Goal: Task Accomplishment & Management: Use online tool/utility

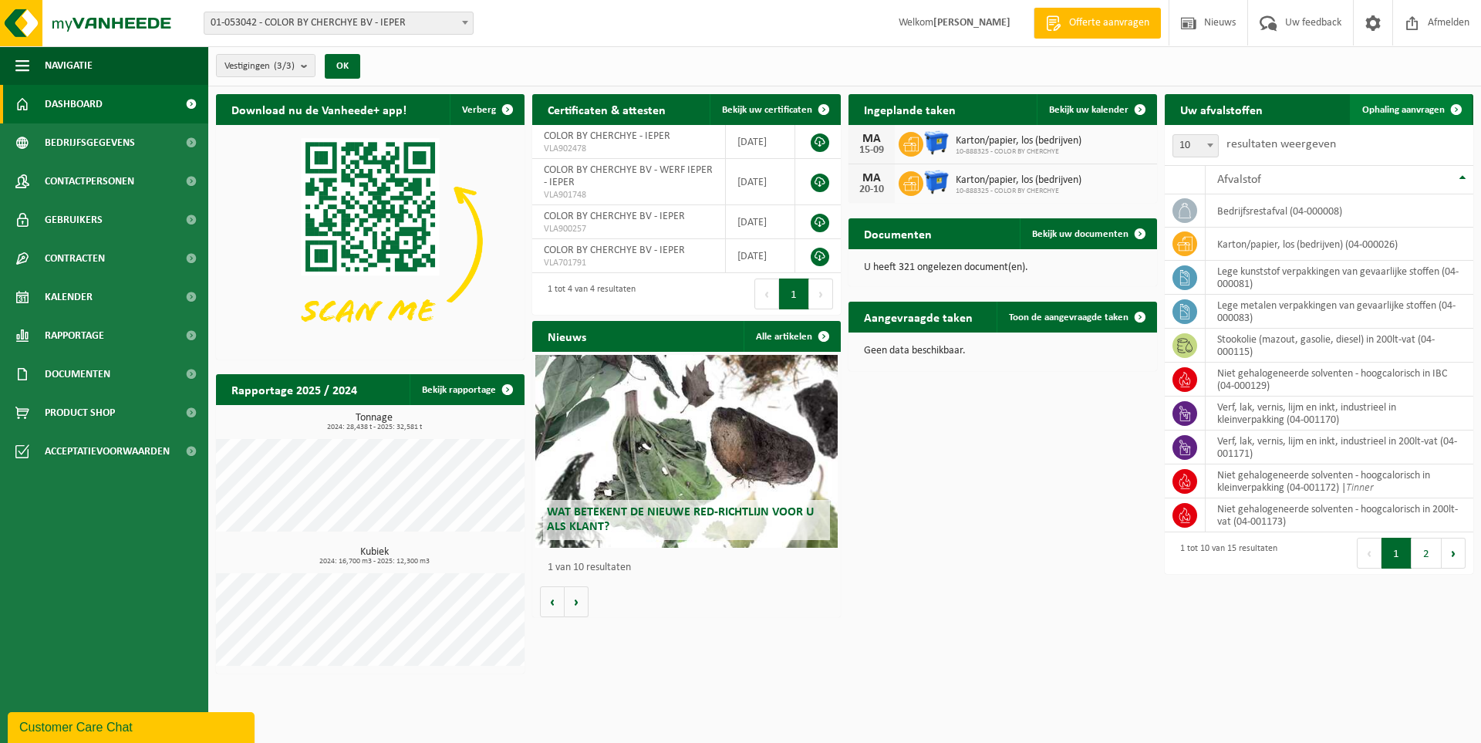
click at [1376, 105] on span "Ophaling aanvragen" at bounding box center [1404, 110] width 83 height 10
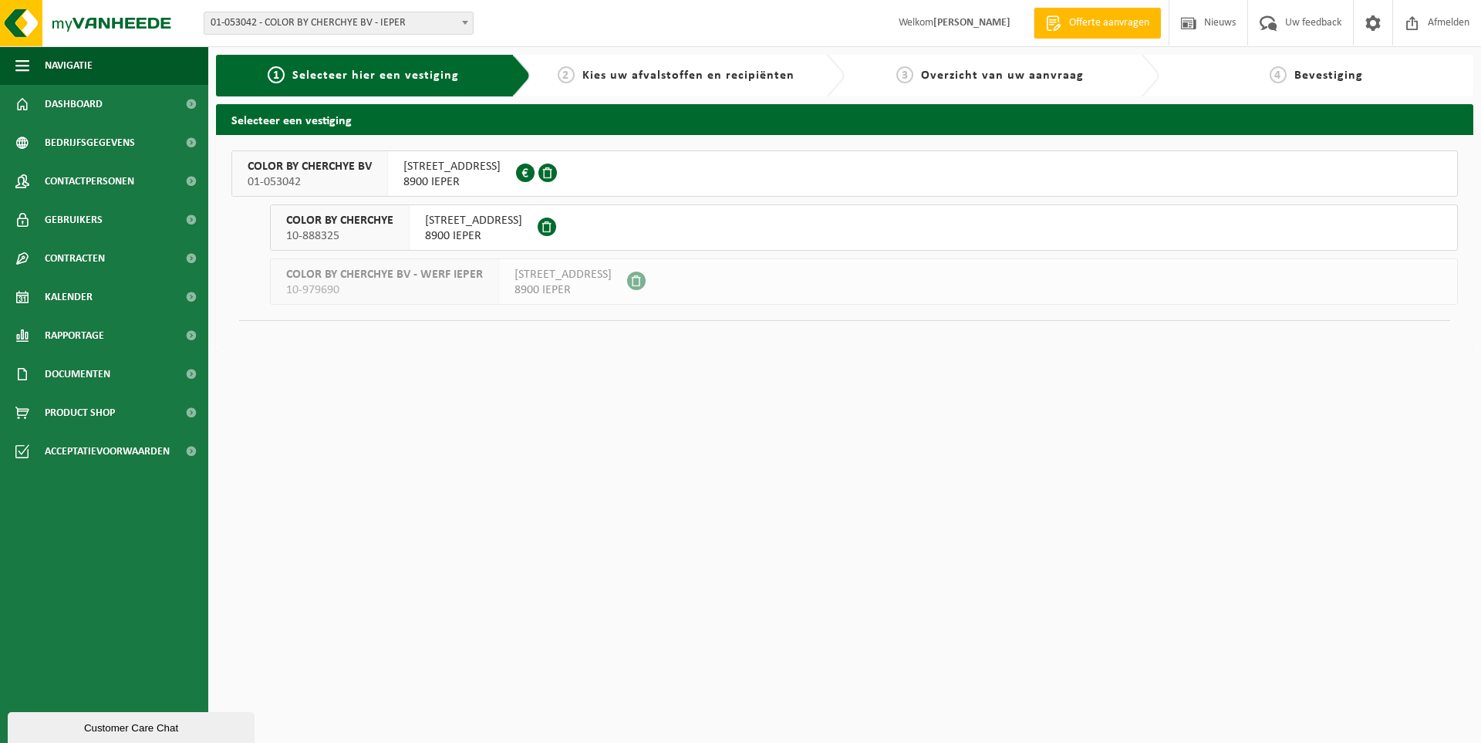
click at [482, 231] on span "8900 IEPER" at bounding box center [473, 235] width 97 height 15
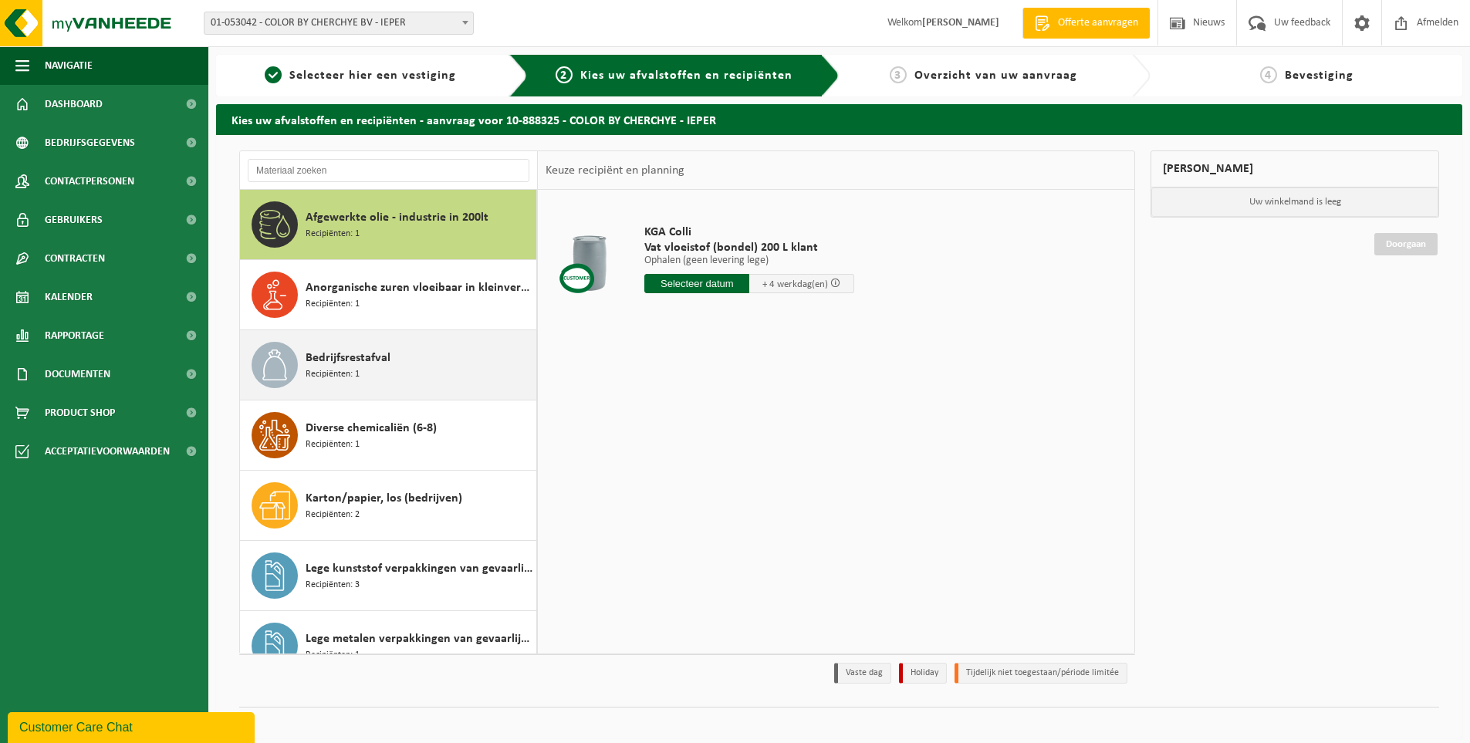
click at [383, 377] on div "Bedrijfsrestafval Recipiënten: 1" at bounding box center [419, 365] width 227 height 46
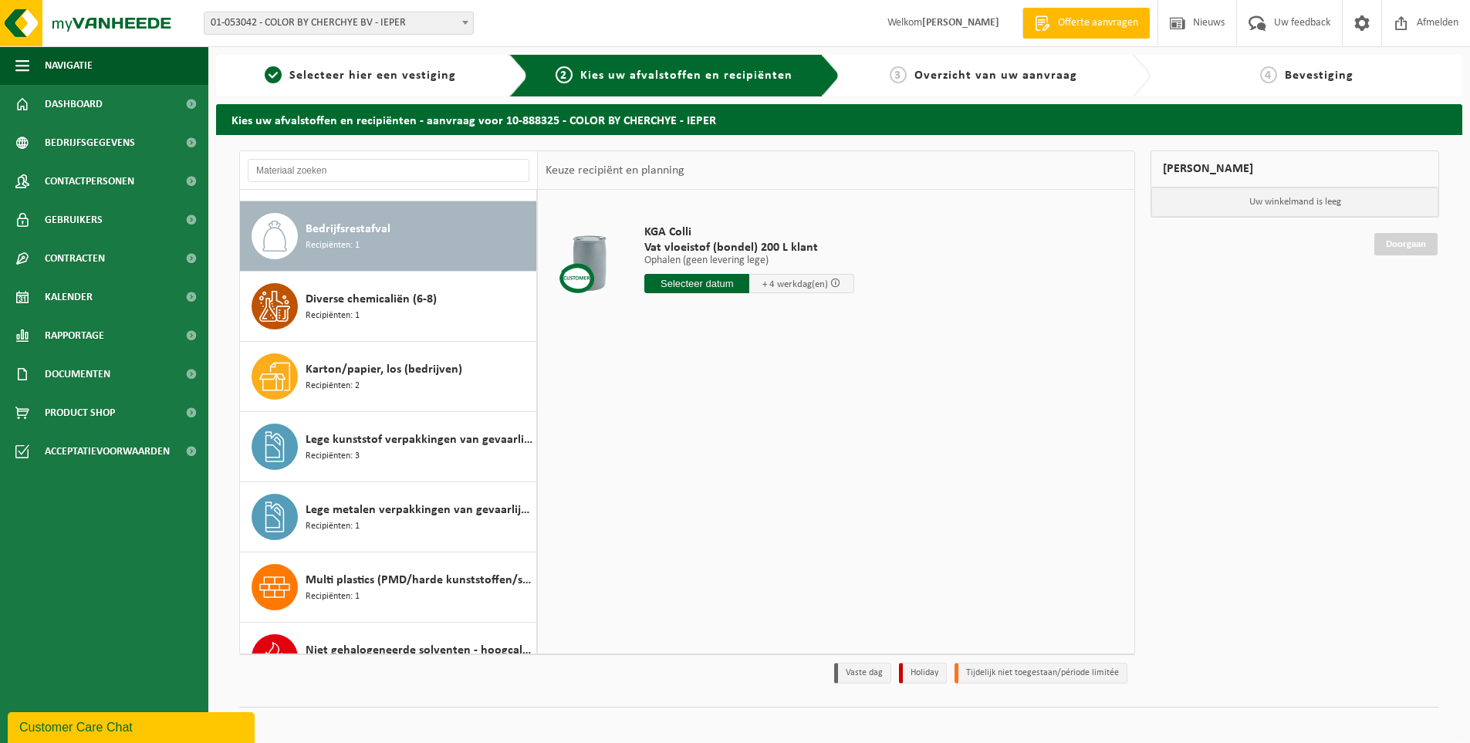
scroll to position [140, 0]
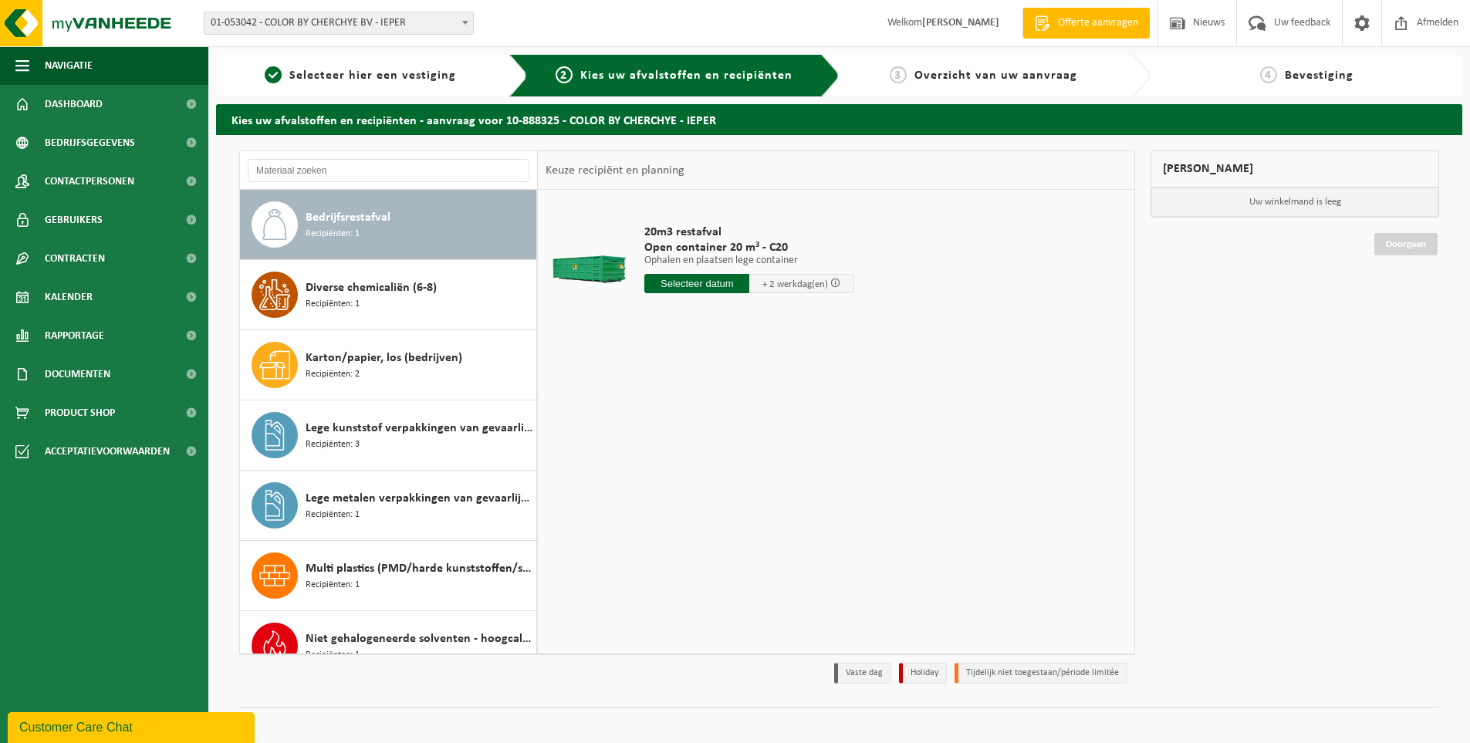
click at [720, 285] on input "text" at bounding box center [696, 283] width 105 height 19
click at [714, 474] on div "27" at bounding box center [713, 470] width 27 height 25
type input "Van 2025-08-27"
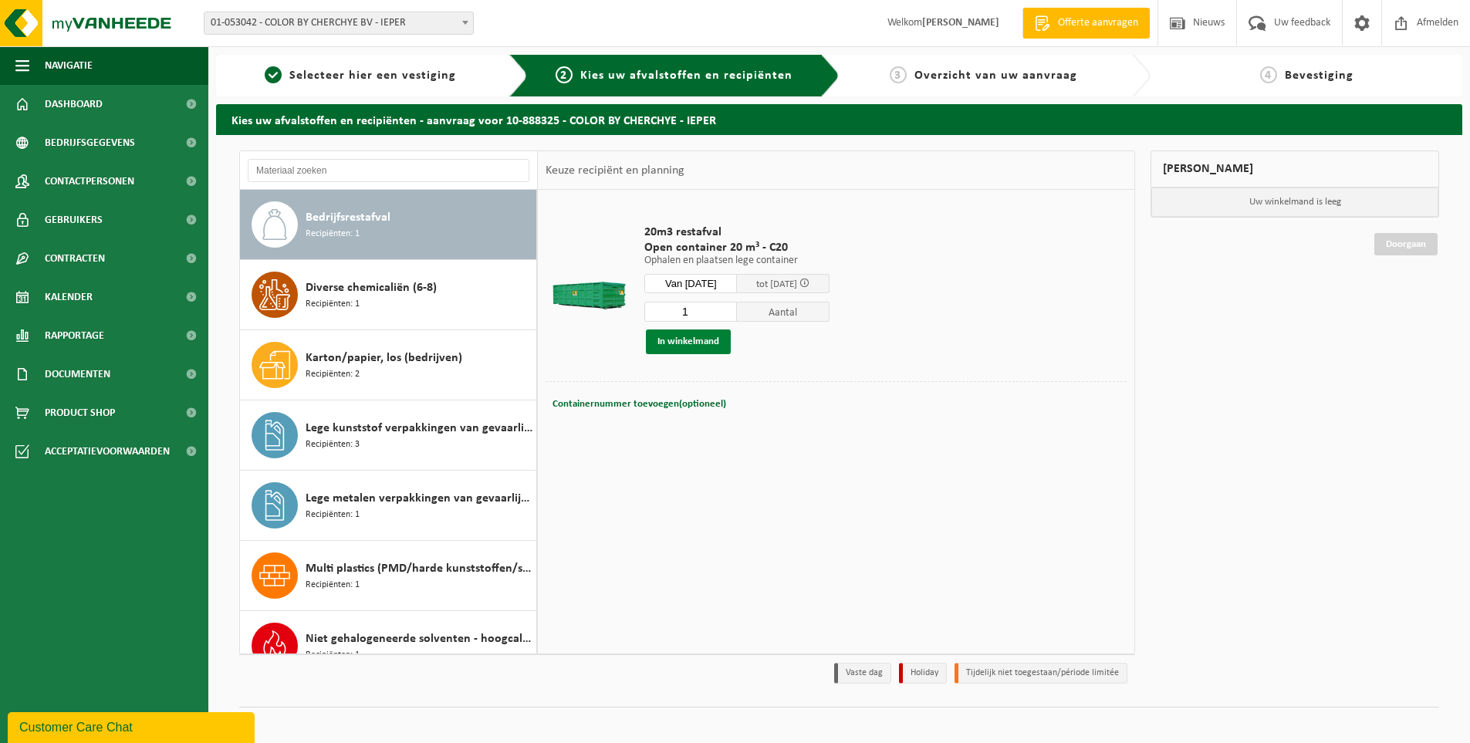
click at [711, 342] on button "In winkelmand" at bounding box center [688, 341] width 85 height 25
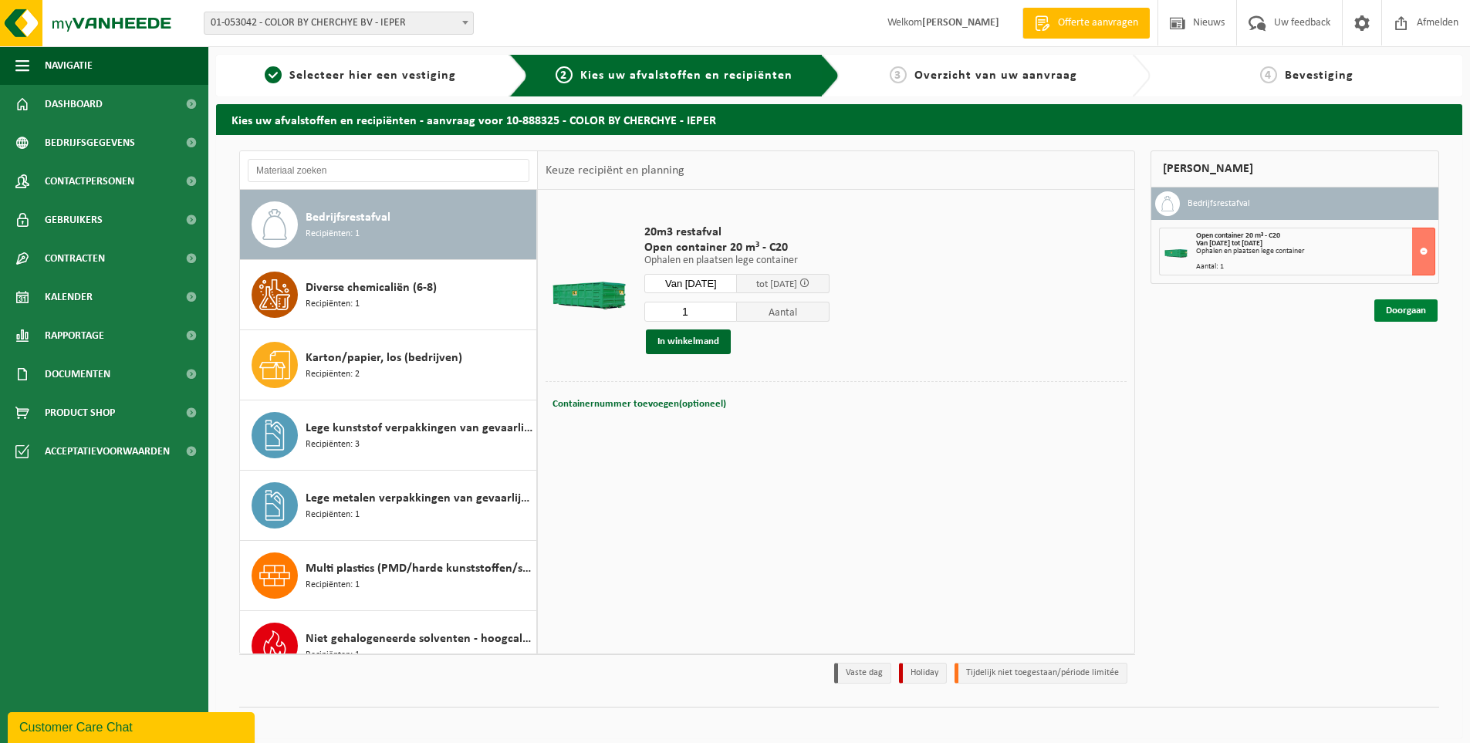
click at [1400, 312] on link "Doorgaan" at bounding box center [1405, 310] width 63 height 22
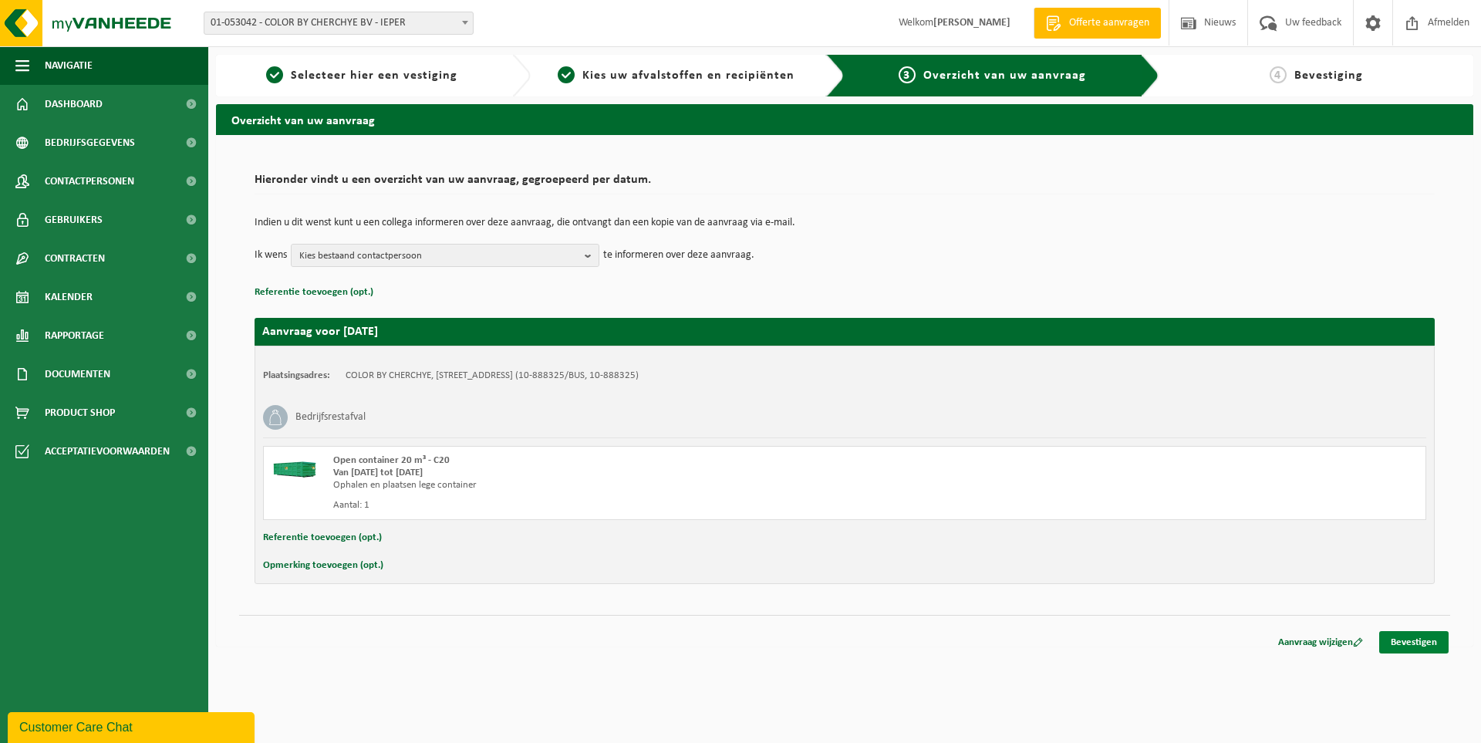
click at [1434, 643] on link "Bevestigen" at bounding box center [1413, 642] width 69 height 22
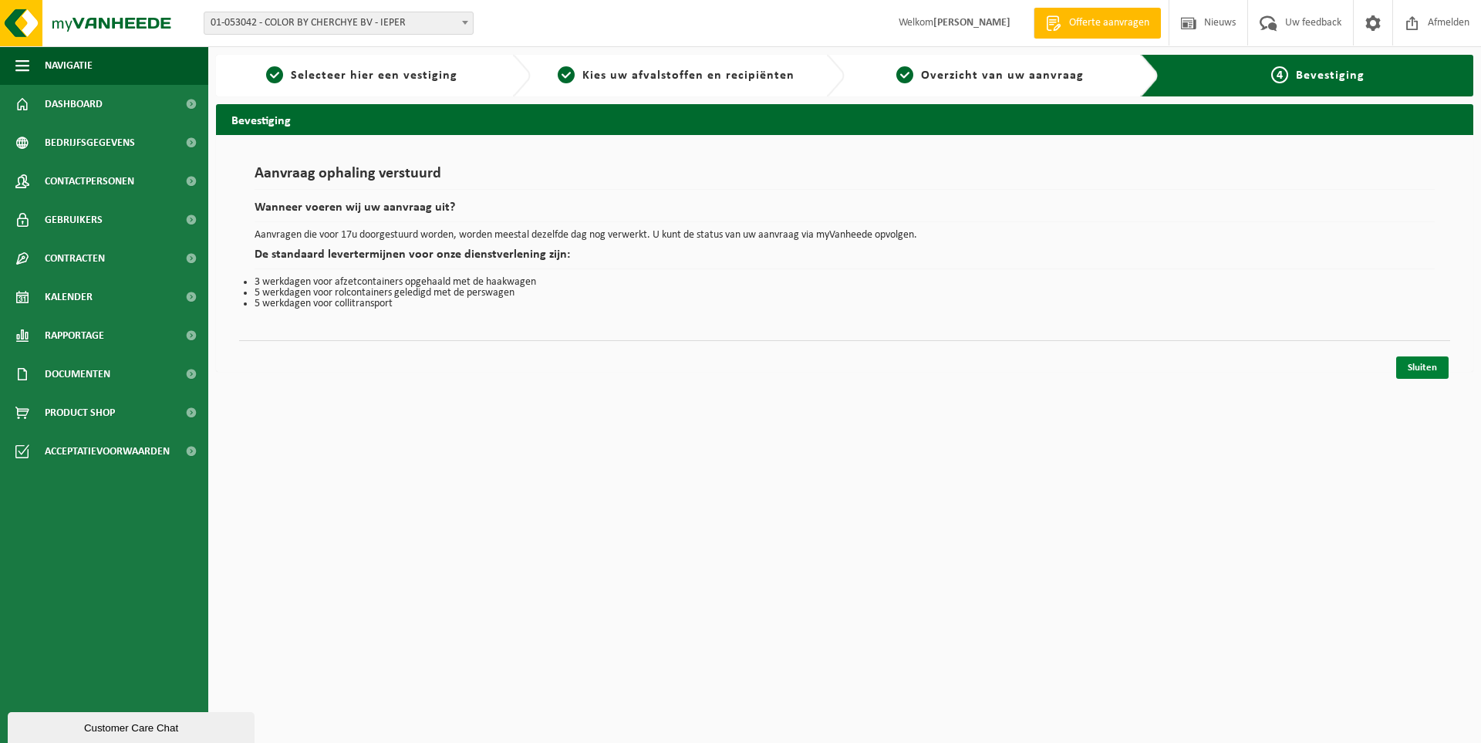
click at [1423, 368] on link "Sluiten" at bounding box center [1422, 367] width 52 height 22
